Goal: Find specific page/section: Find specific page/section

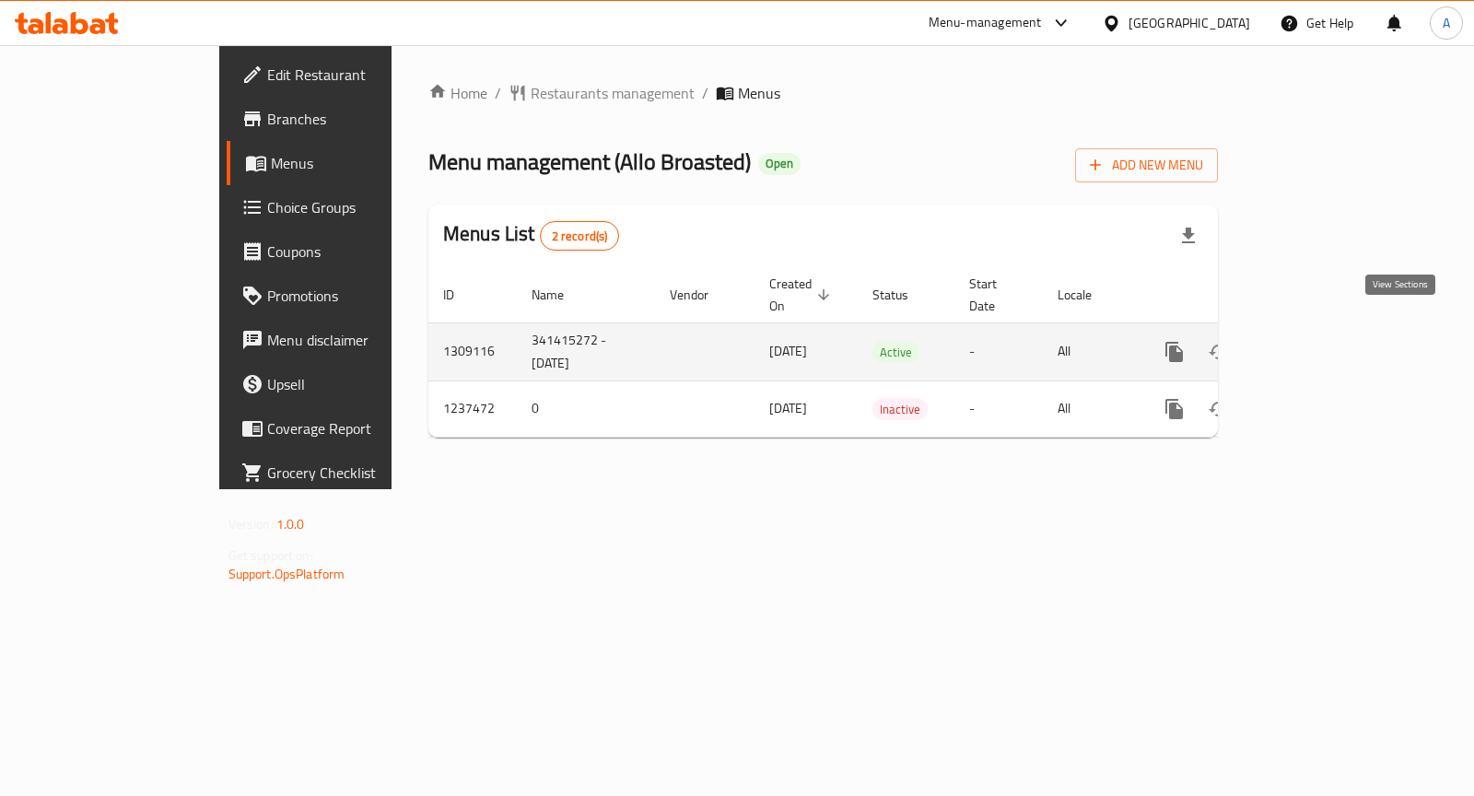
click at [1316, 344] on icon "enhanced table" at bounding box center [1307, 352] width 17 height 17
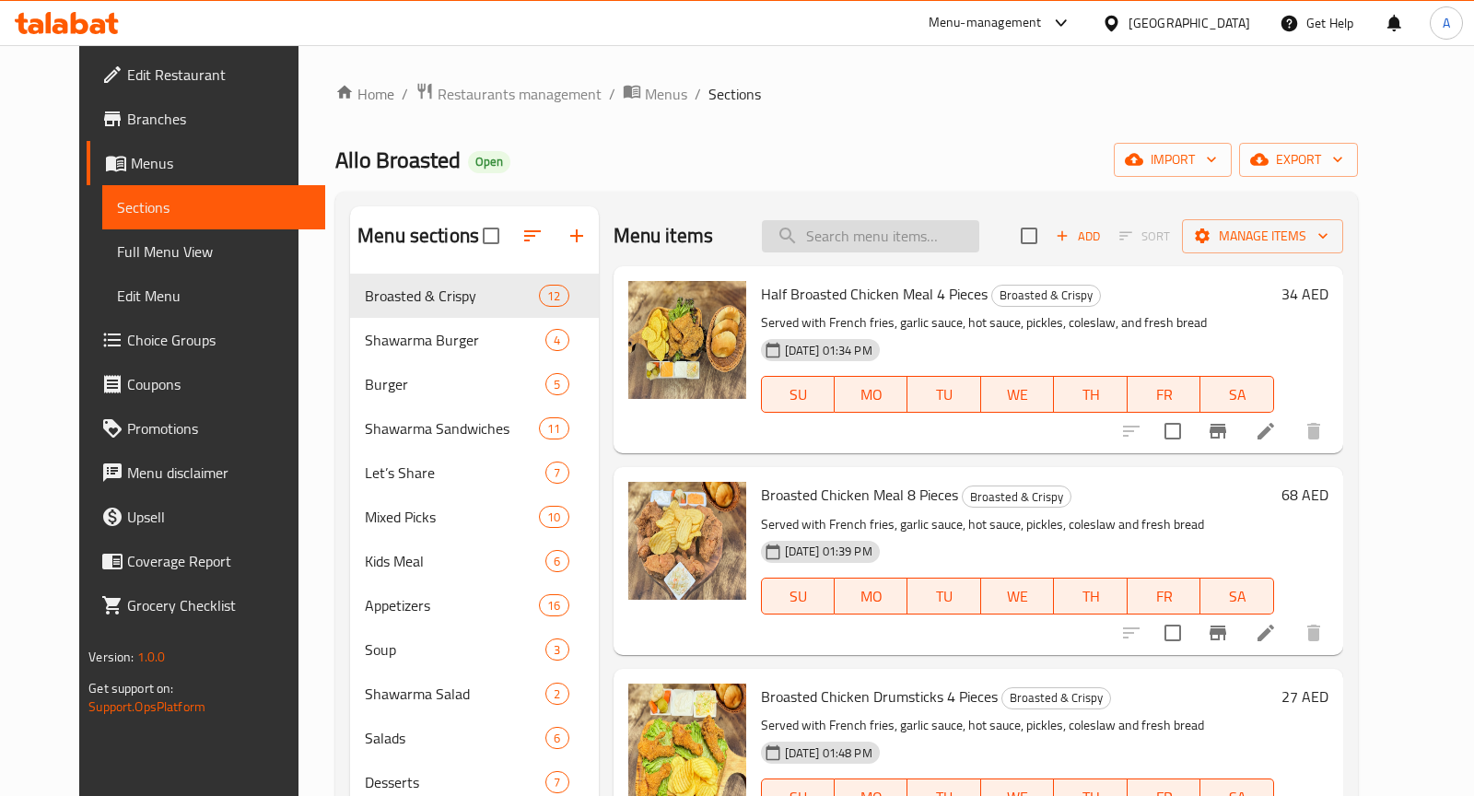
click at [868, 228] on input "search" at bounding box center [870, 236] width 217 height 32
paste input "Crispy Chicken Combo 16 Pieces"
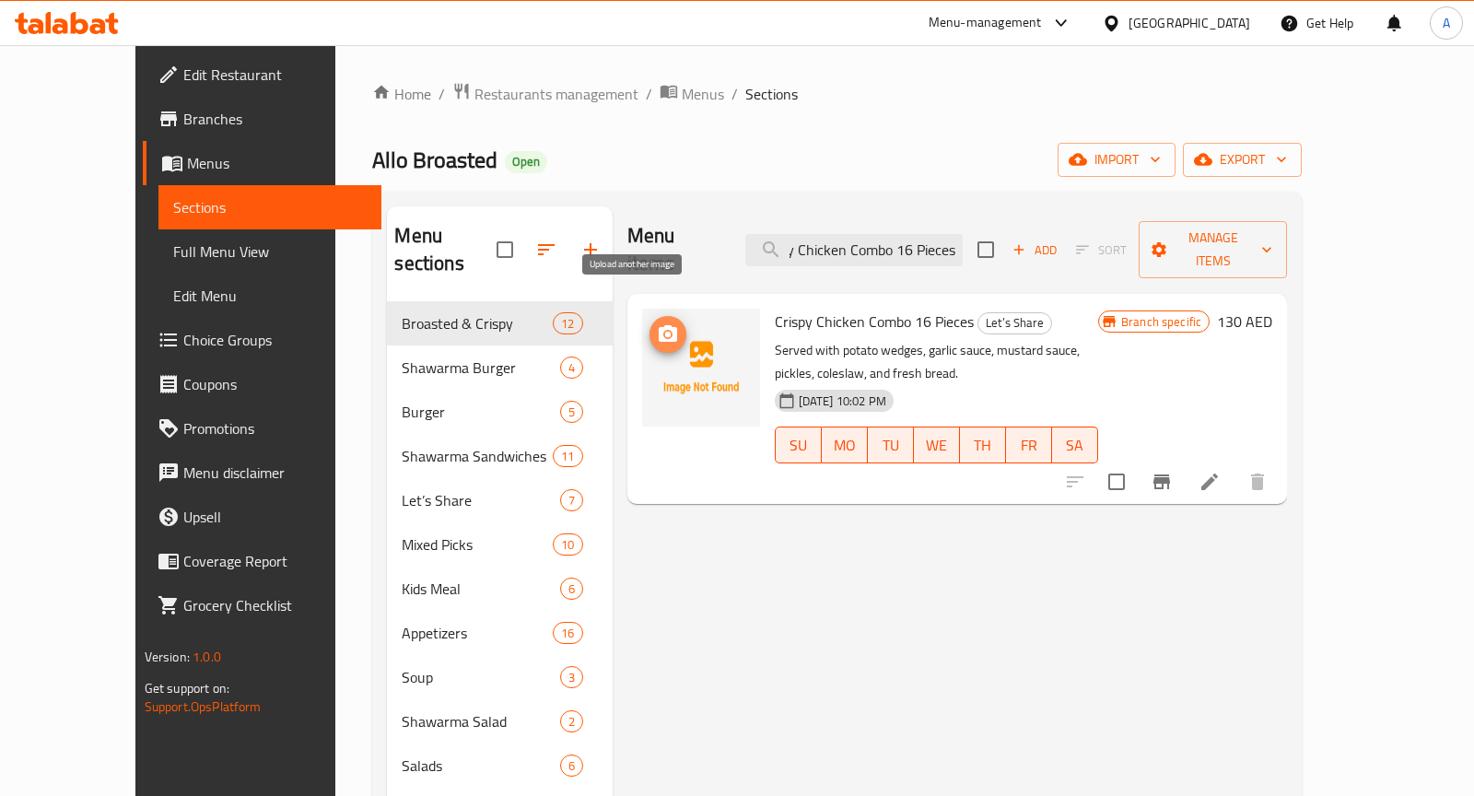
click at [657, 323] on icon "upload picture" at bounding box center [668, 334] width 22 height 22
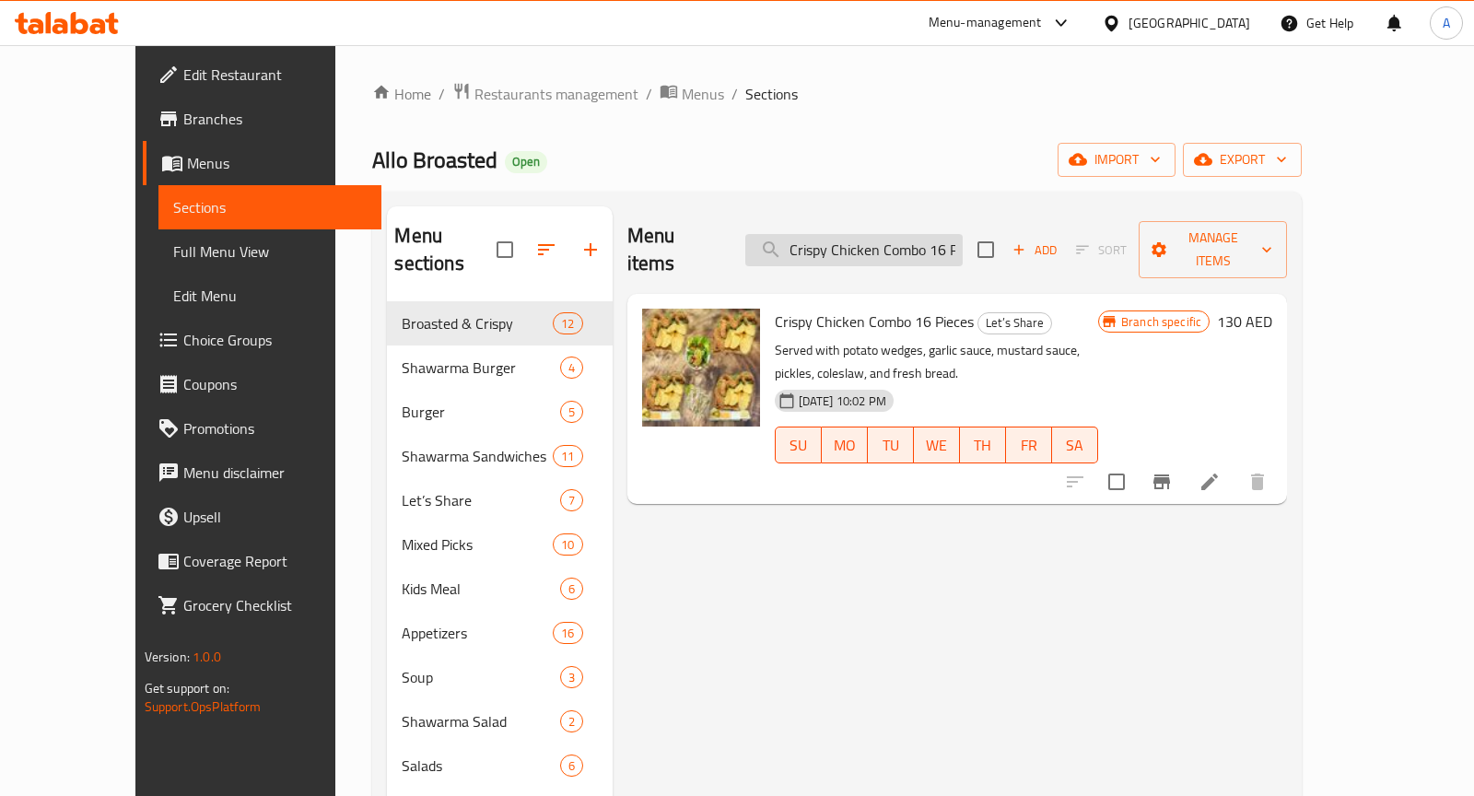
click at [896, 234] on input "Crispy Chicken Combo 16 Pieces" at bounding box center [853, 250] width 217 height 32
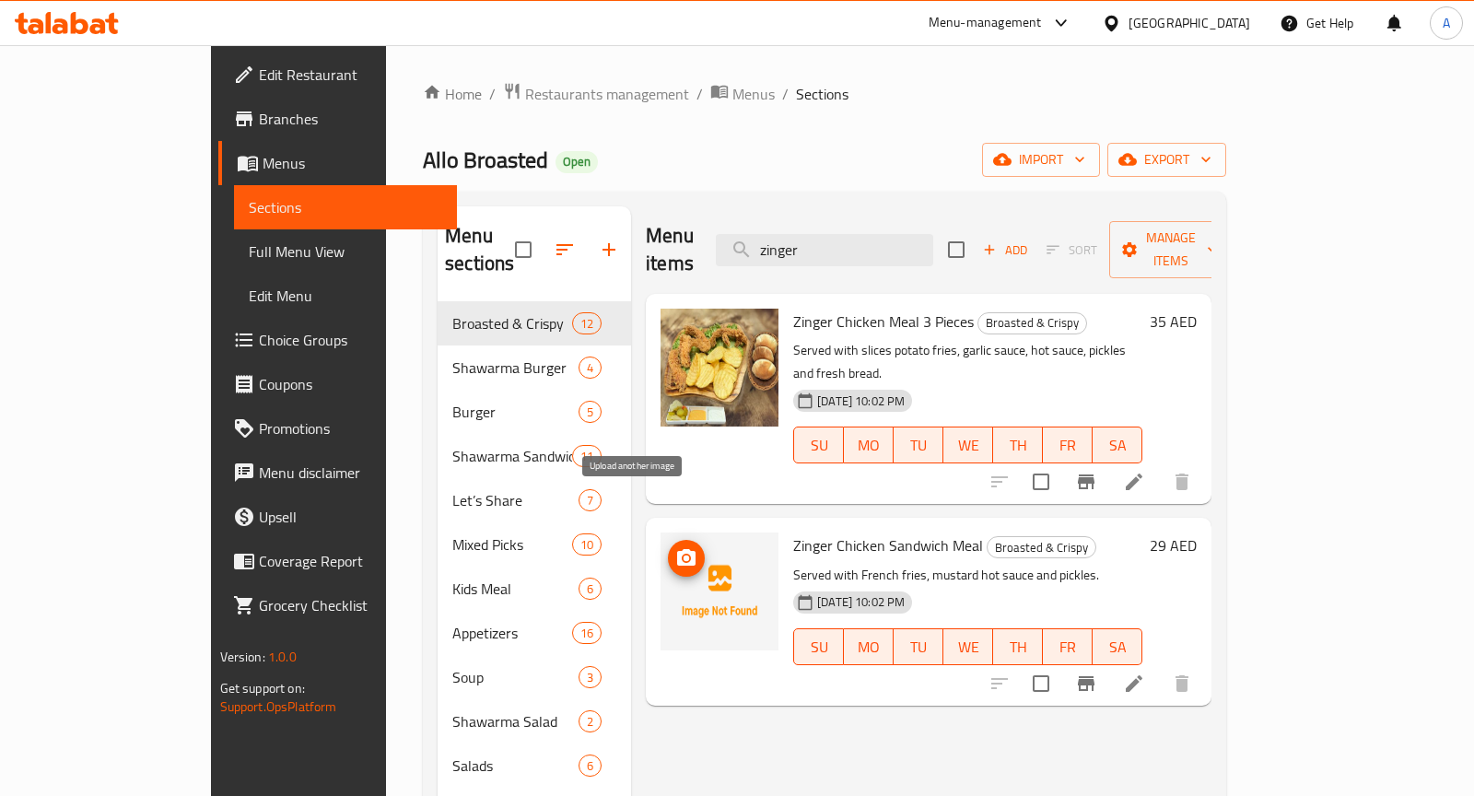
type input "zinger"
click at [668, 540] on button "upload picture" at bounding box center [686, 558] width 37 height 37
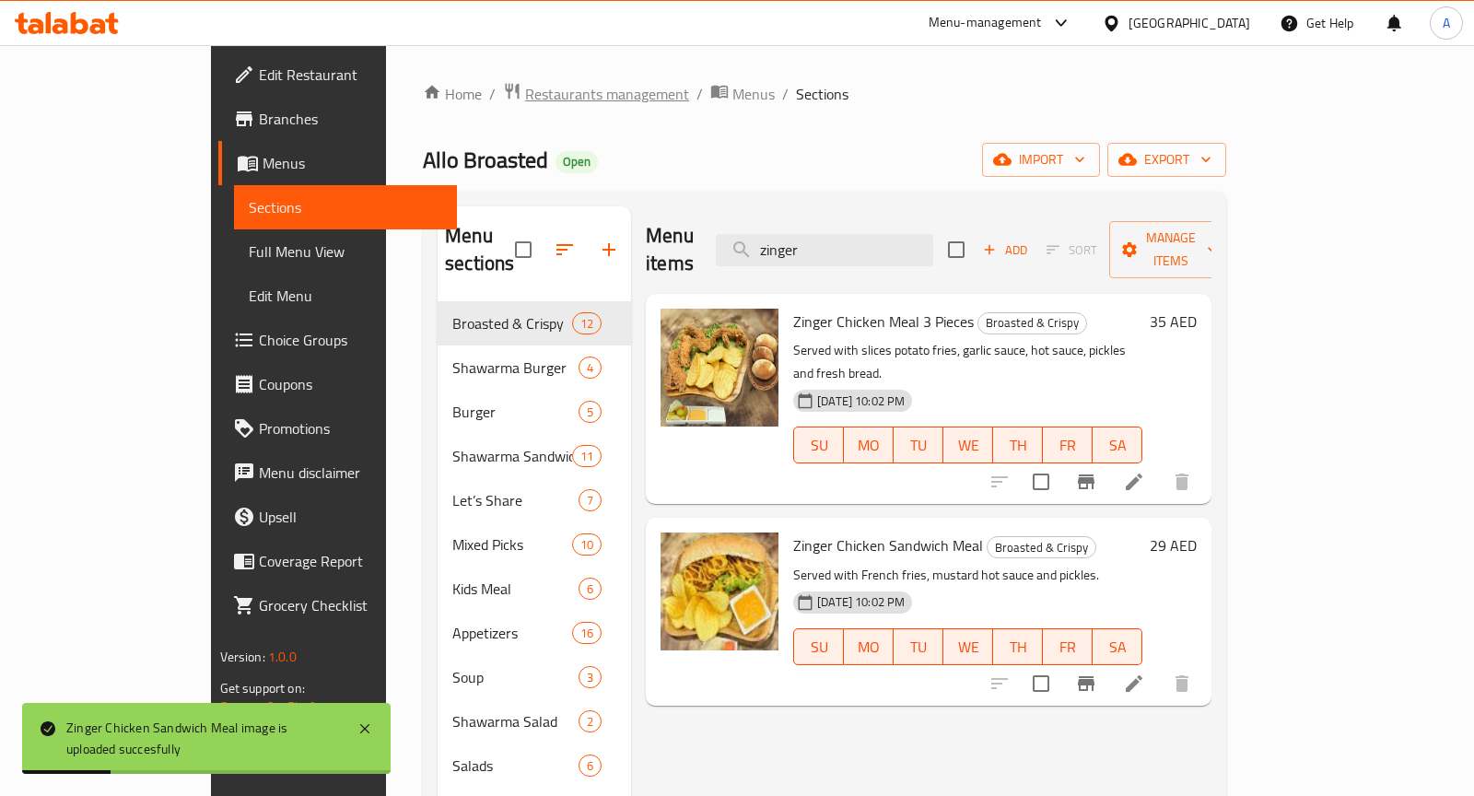
click at [525, 89] on span "Restaurants management" at bounding box center [607, 94] width 164 height 22
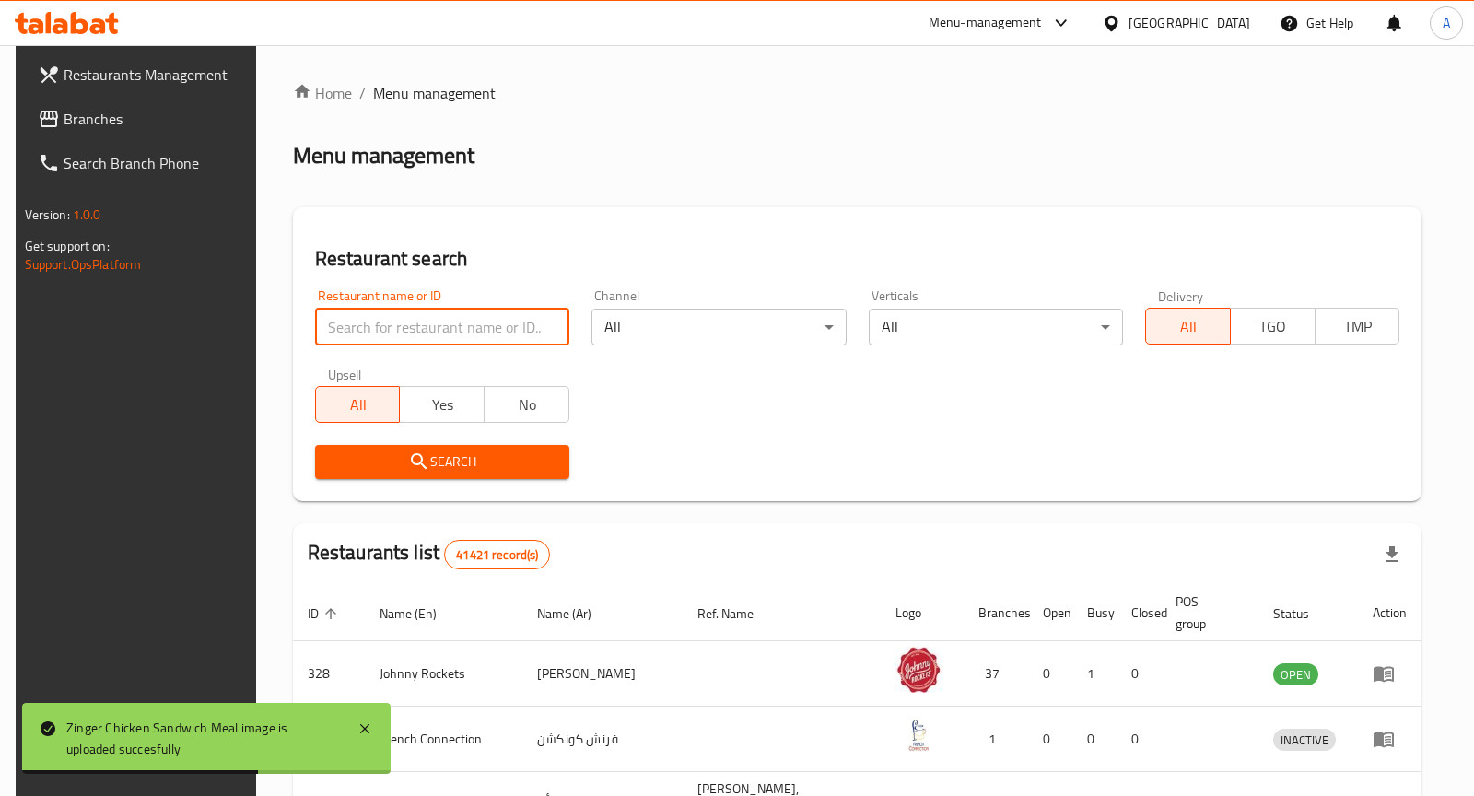
click at [452, 328] on input "search" at bounding box center [442, 327] width 254 height 37
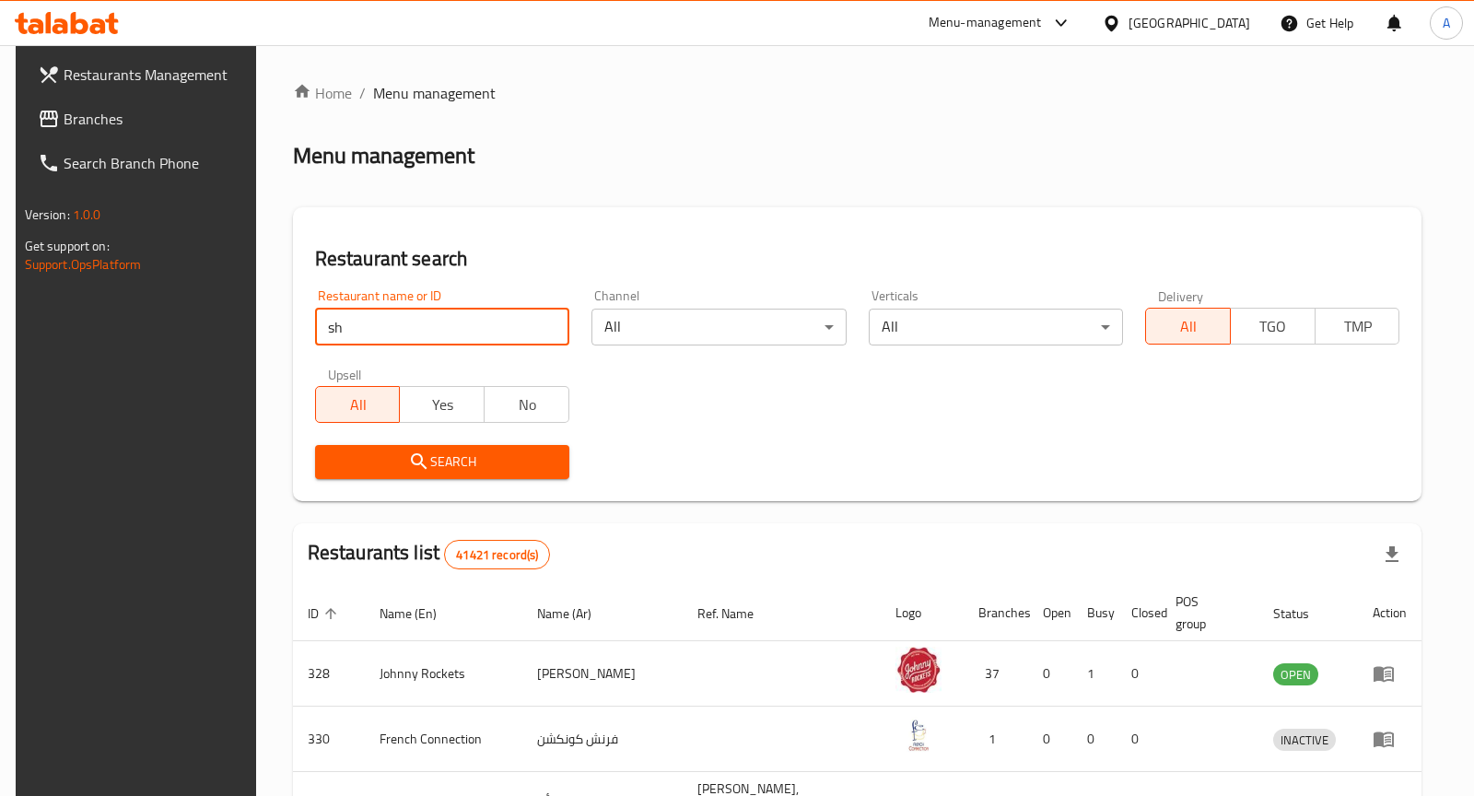
type input "s"
click at [395, 319] on input "search" at bounding box center [442, 327] width 254 height 37
click at [437, 326] on input "SHAWARMA ON FIRE" at bounding box center [442, 327] width 254 height 37
drag, startPoint x: 437, startPoint y: 326, endPoint x: 410, endPoint y: 325, distance: 26.7
click at [410, 325] on input "SHAWARMA ON FIRE" at bounding box center [442, 327] width 254 height 37
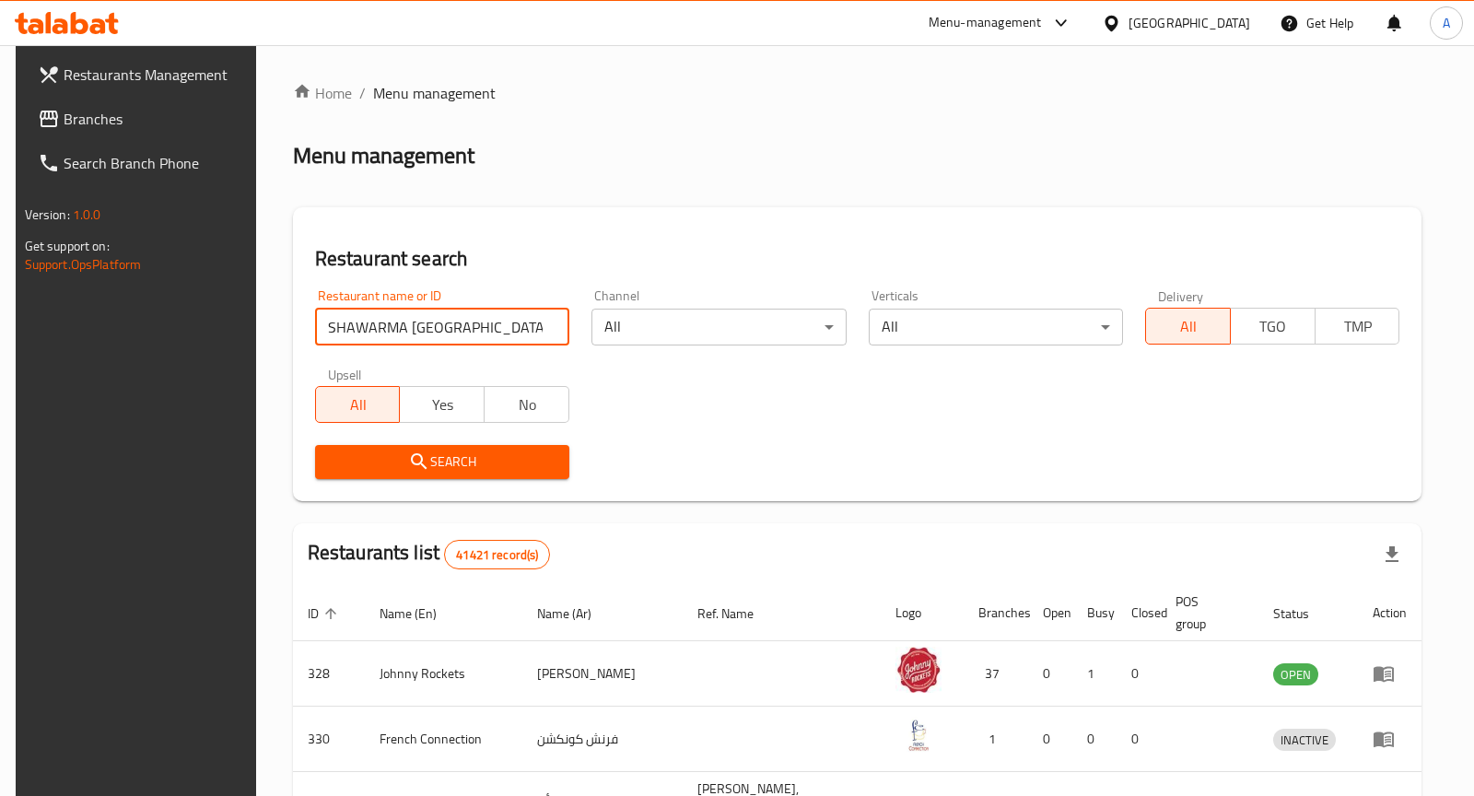
type input "SHAWARMA [GEOGRAPHIC_DATA]"
click at [413, 474] on button "Search" at bounding box center [442, 462] width 254 height 34
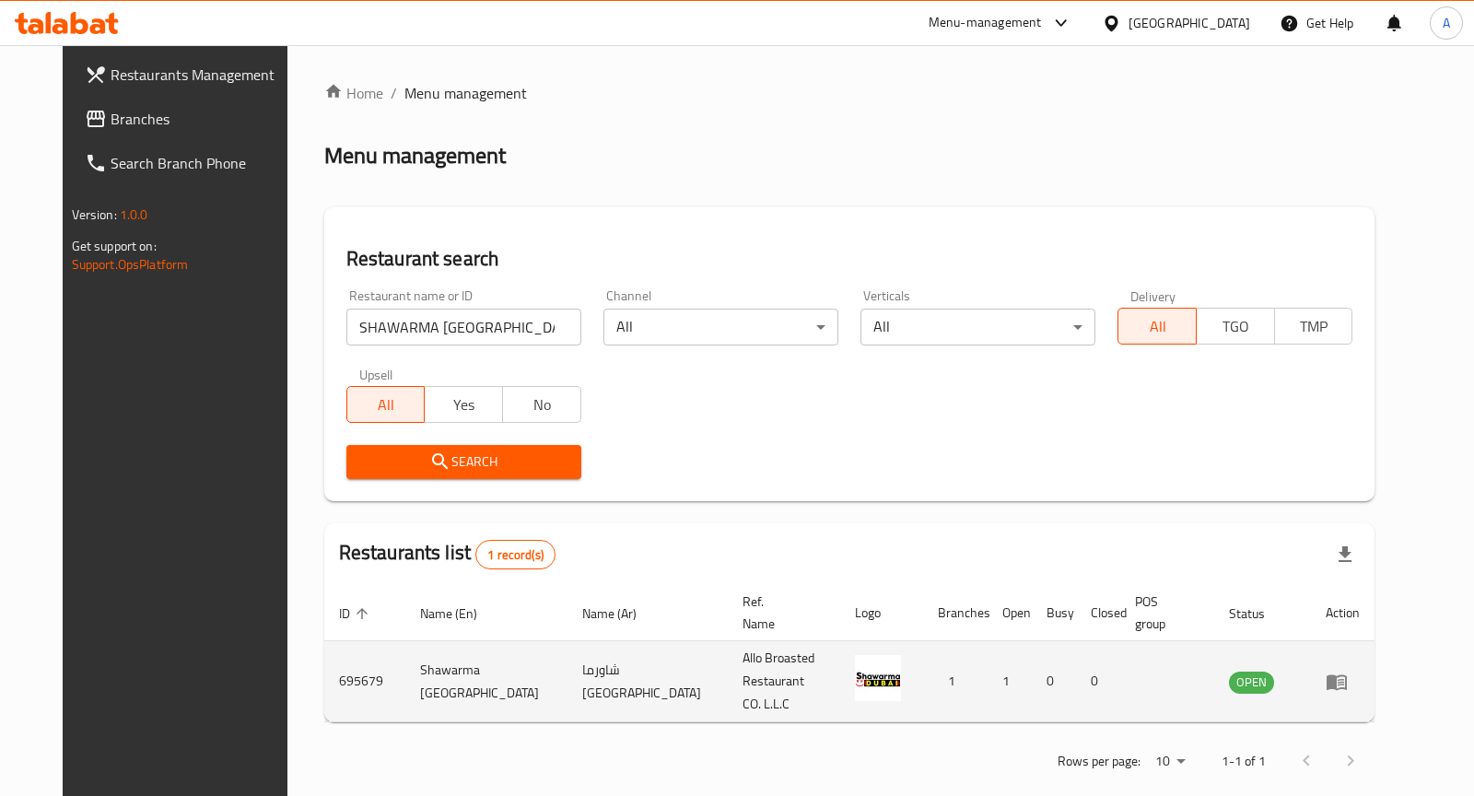
click at [1348, 671] on icon "enhanced table" at bounding box center [1337, 682] width 22 height 22
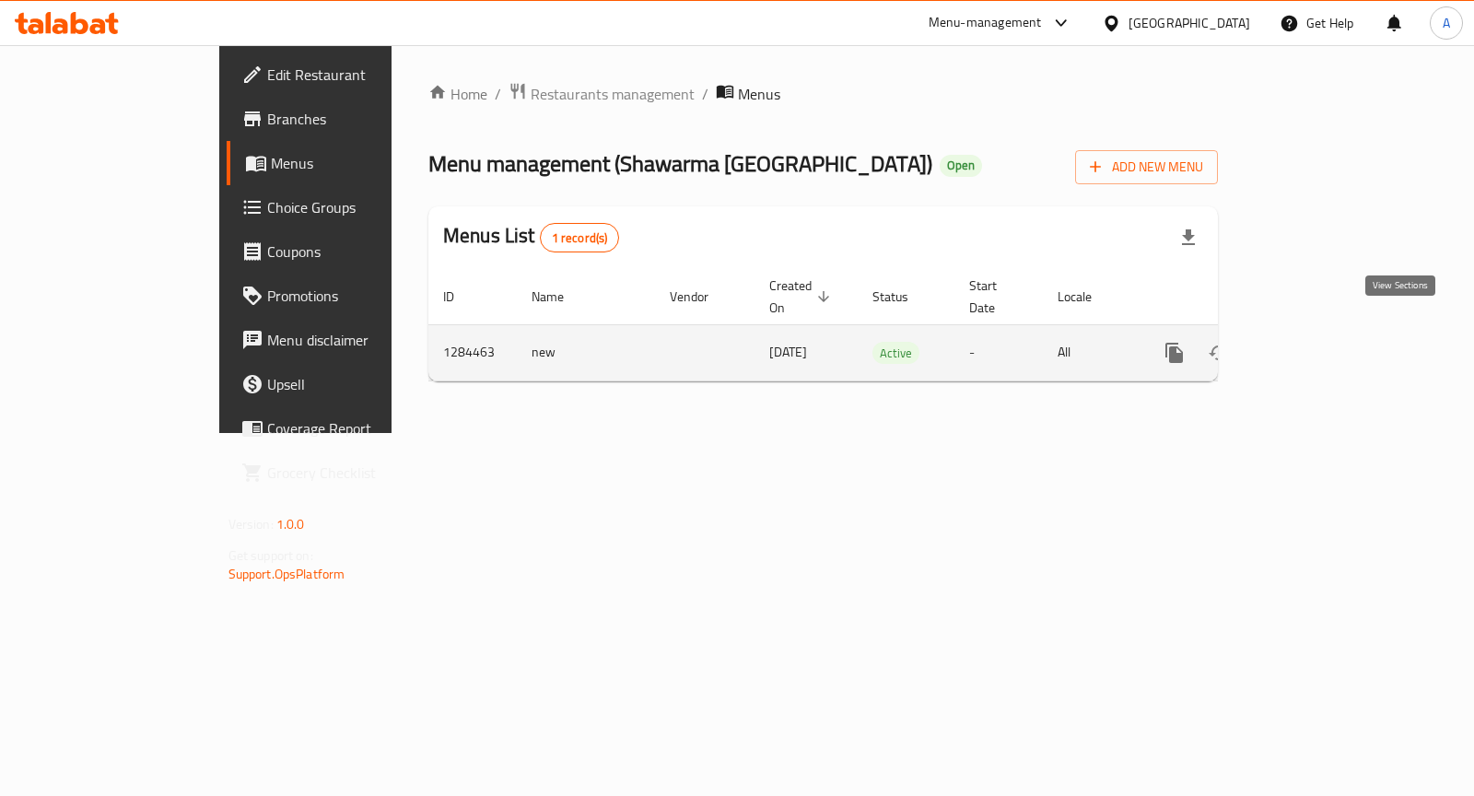
click at [1319, 342] on icon "enhanced table" at bounding box center [1307, 353] width 22 height 22
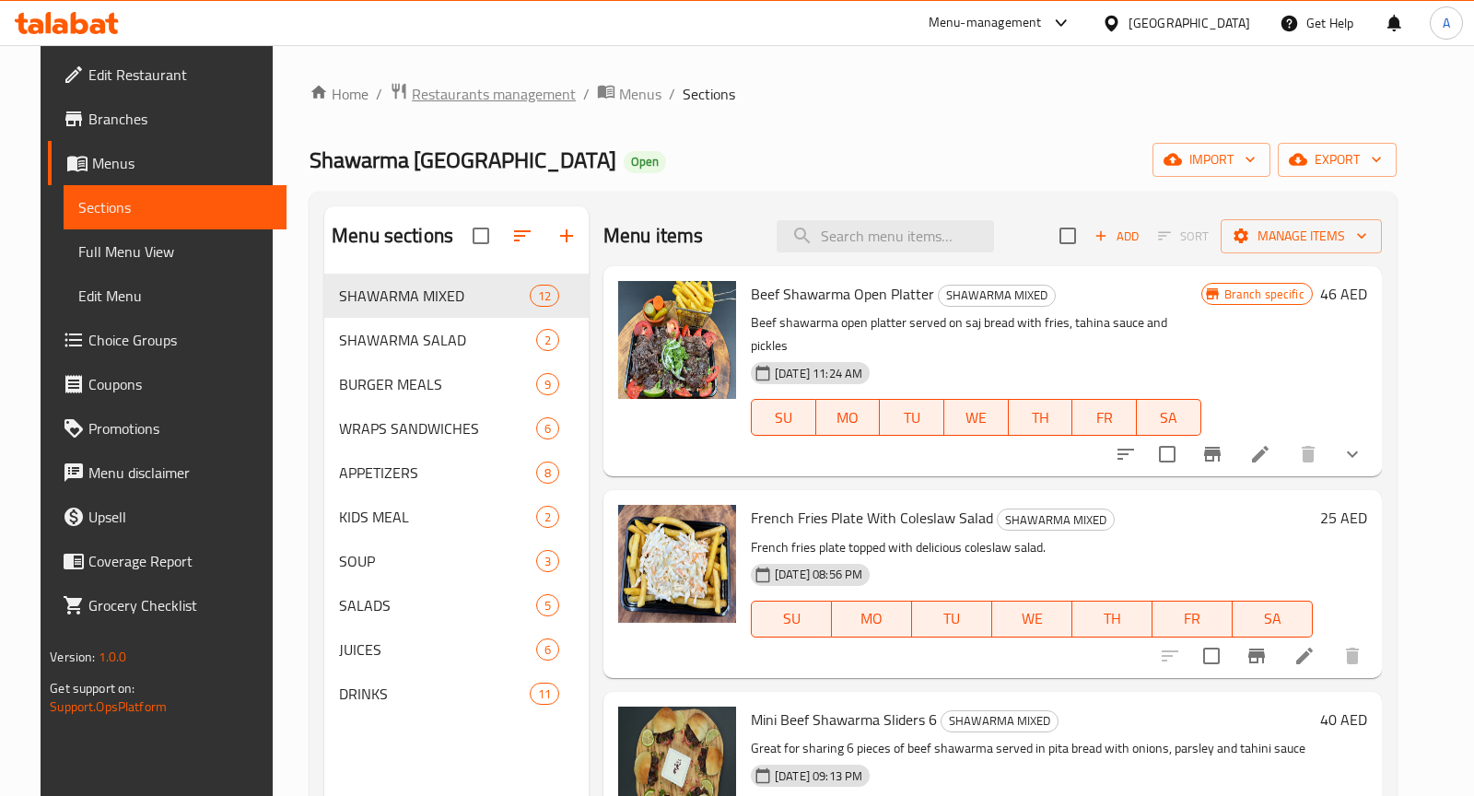
click at [498, 98] on span "Restaurants management" at bounding box center [494, 94] width 164 height 22
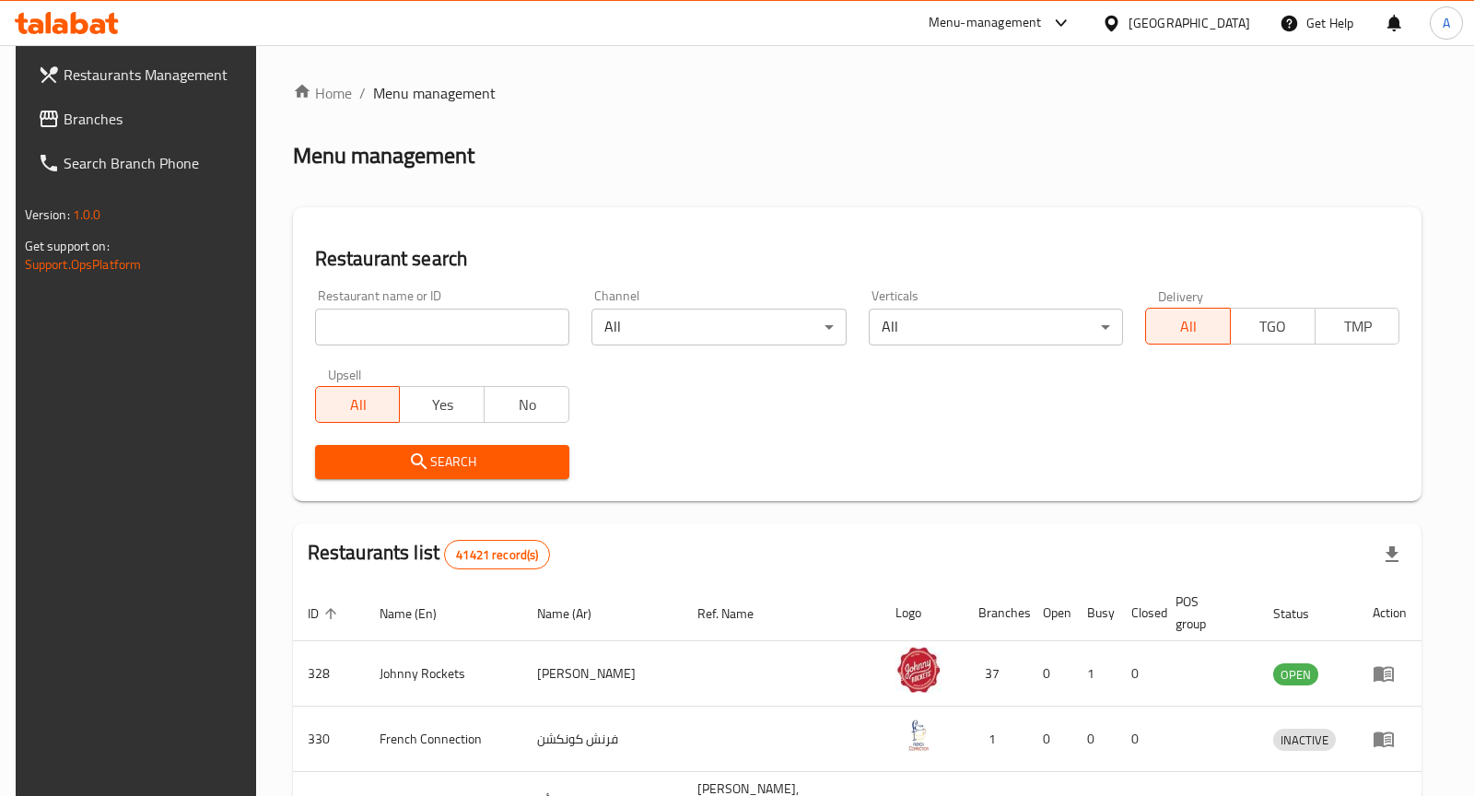
click at [530, 317] on input "search" at bounding box center [442, 327] width 254 height 37
type input "Allo Broasted"
click at [494, 479] on div "Search" at bounding box center [442, 462] width 276 height 56
click at [494, 468] on span "Search" at bounding box center [442, 462] width 225 height 23
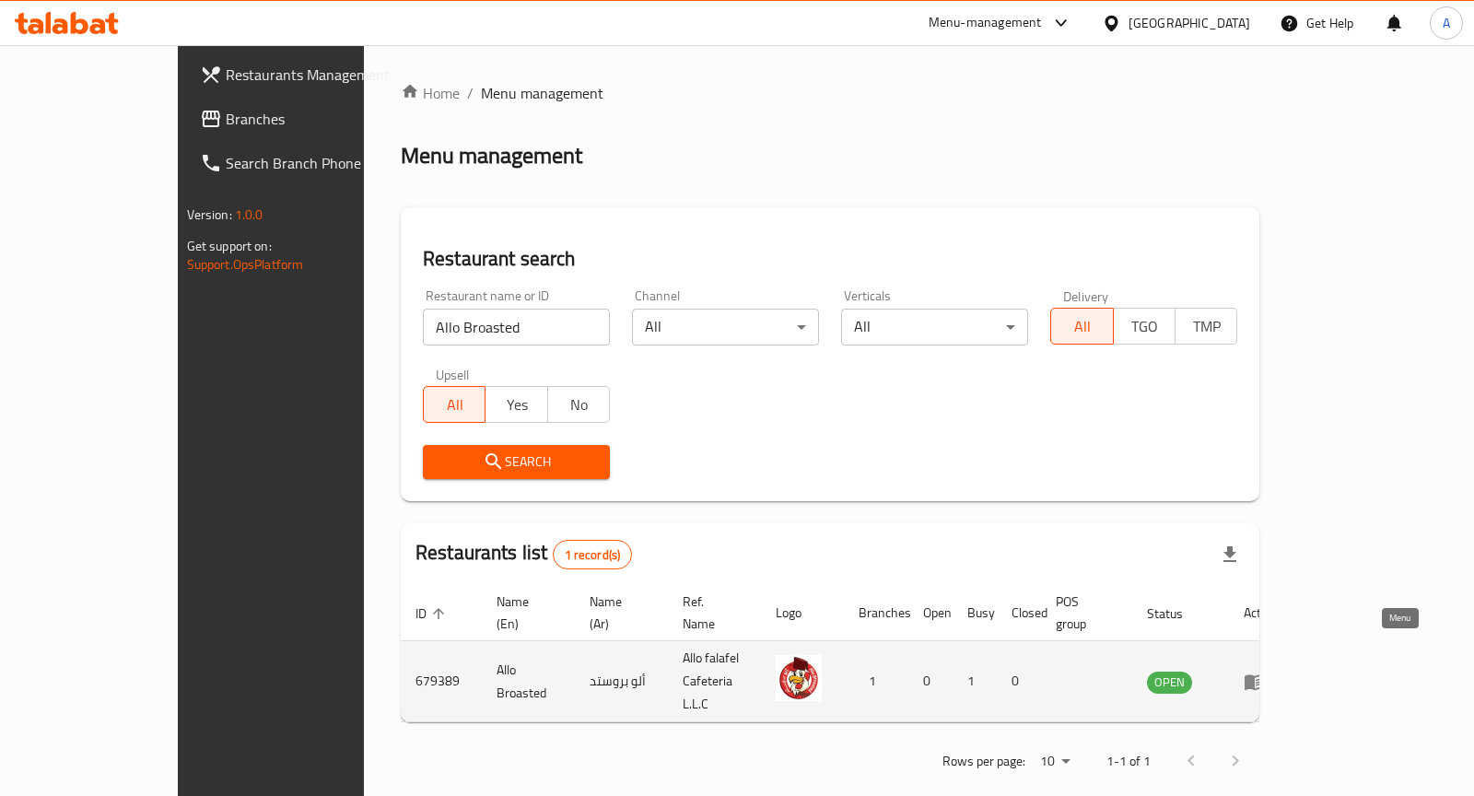
click at [1265, 675] on icon "enhanced table" at bounding box center [1255, 683] width 20 height 16
